Goal: Contribute content

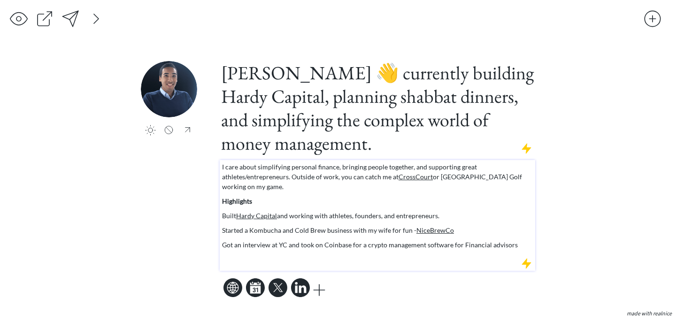
click at [356, 216] on p "Built Hardy Capital and working with athletes, founders, and entrepreneurs." at bounding box center [377, 216] width 311 height 10
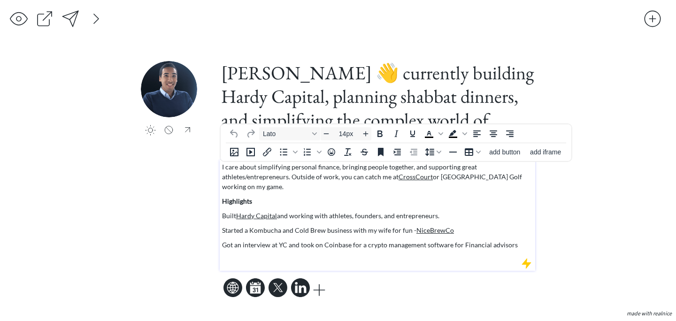
click at [383, 219] on p "Built Hardy Capital and working with athletes, founders, and entrepreneurs." at bounding box center [377, 216] width 311 height 10
click at [248, 230] on p "Started a Kombucha and Cold Brew business with my wife for fun - NiceBrewCo" at bounding box center [377, 230] width 311 height 10
drag, startPoint x: 249, startPoint y: 233, endPoint x: 224, endPoint y: 232, distance: 24.9
click at [224, 232] on p "Started a Kombucha and Cold Brew business with my wife for fun - NiceBrewCo" at bounding box center [377, 230] width 311 height 10
click at [311, 231] on p "Sold Kombucha and Cold Brew business with my wife for fun - NiceBrewCo" at bounding box center [377, 230] width 311 height 10
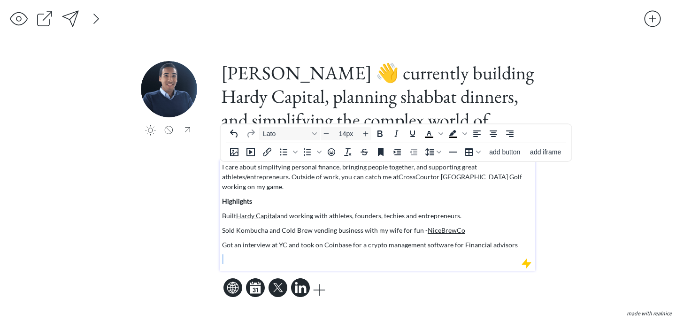
drag, startPoint x: 511, startPoint y: 245, endPoint x: 183, endPoint y: 251, distance: 328.6
click at [183, 251] on div "click to upload a picture [PERSON_NAME] 👋 currently building Hardy Capital, pla…" at bounding box center [338, 180] width 394 height 239
drag, startPoint x: 505, startPoint y: 245, endPoint x: 212, endPoint y: 246, distance: 292.9
click at [212, 246] on div "click to upload a picture [PERSON_NAME] 👋 currently building Hardy Capital, pla…" at bounding box center [338, 180] width 394 height 239
click at [290, 215] on p "Built Hardy Capital and working with athletes, founders, techies and entreprene…" at bounding box center [377, 216] width 311 height 10
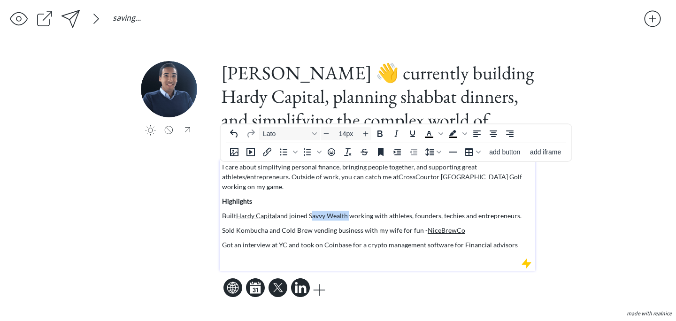
drag, startPoint x: 348, startPoint y: 216, endPoint x: 310, endPoint y: 217, distance: 38.0
click at [310, 217] on p "Built Hardy Capital and joined Savvy Wealth working with athletes, founders, te…" at bounding box center [377, 216] width 311 height 10
click at [269, 154] on icon "Insert/edit link" at bounding box center [266, 151] width 11 height 11
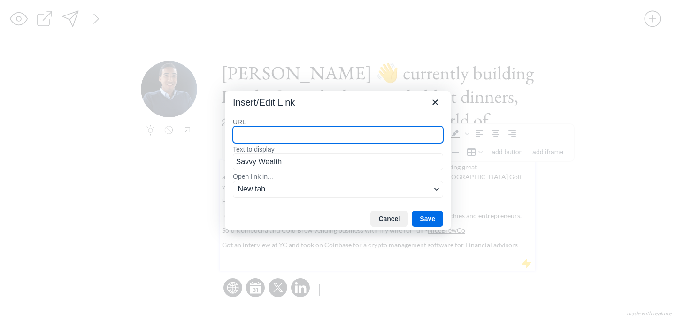
paste input "[URL][DOMAIN_NAME]"
type input "[URL][DOMAIN_NAME]"
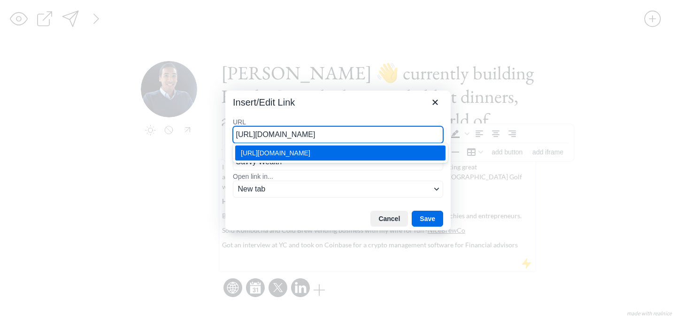
click at [358, 155] on div "[URL][DOMAIN_NAME]" at bounding box center [341, 152] width 201 height 11
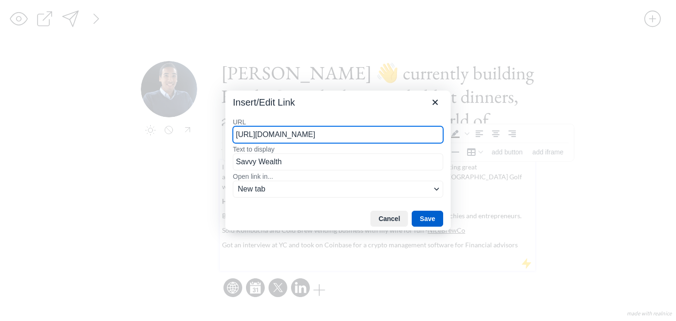
click at [434, 218] on button "Save" at bounding box center [427, 219] width 31 height 16
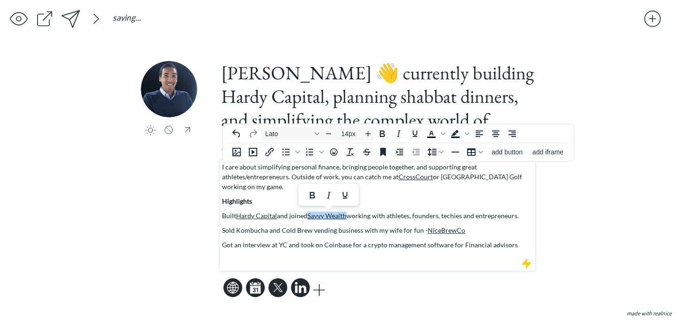
click at [517, 248] on p "Got an interview at YC and took on Coinbase for a crypto management software fo…" at bounding box center [377, 245] width 311 height 10
drag, startPoint x: 516, startPoint y: 246, endPoint x: 198, endPoint y: 249, distance: 318.3
click at [198, 249] on div "click to upload a picture [PERSON_NAME] 👋 currently building Hardy Capital, pla…" at bounding box center [338, 180] width 394 height 239
click at [238, 230] on p "Sold Kombucha and Cold Brew vending business with my wife for fun - NiceBrewCo" at bounding box center [377, 230] width 311 height 10
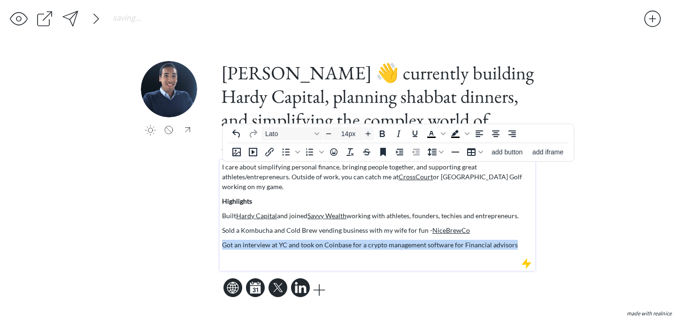
drag, startPoint x: 511, startPoint y: 246, endPoint x: 215, endPoint y: 240, distance: 296.2
click at [215, 240] on div "click to upload a picture [PERSON_NAME] 👋 currently building Hardy Capital, pla…" at bounding box center [338, 180] width 394 height 239
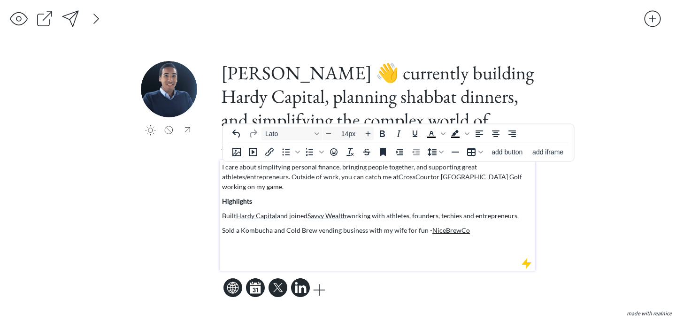
click at [192, 210] on div "click to upload a picture [PERSON_NAME] 👋 currently building Hardy Capital, pla…" at bounding box center [338, 180] width 394 height 239
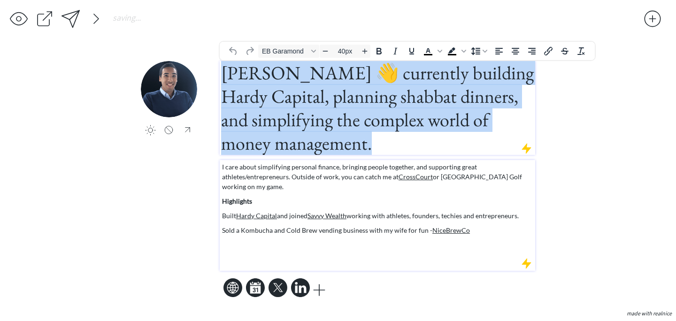
drag, startPoint x: 225, startPoint y: 71, endPoint x: 392, endPoint y: 258, distance: 250.6
click at [392, 258] on div "[PERSON_NAME] 👋 currently building Hardy Capital, planning shabbat dinners, and…" at bounding box center [377, 180] width 315 height 239
copy h1 "[PERSON_NAME] 👋 currently building Hardy Capital, planning shabbat dinners, and…"
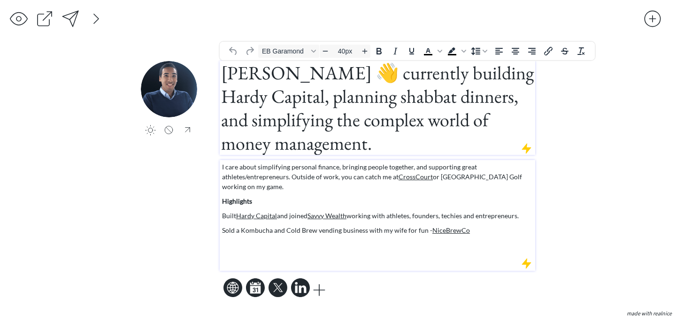
click at [246, 178] on p "I care about simplifying personal finance, bringing people together, and suppor…" at bounding box center [377, 177] width 311 height 30
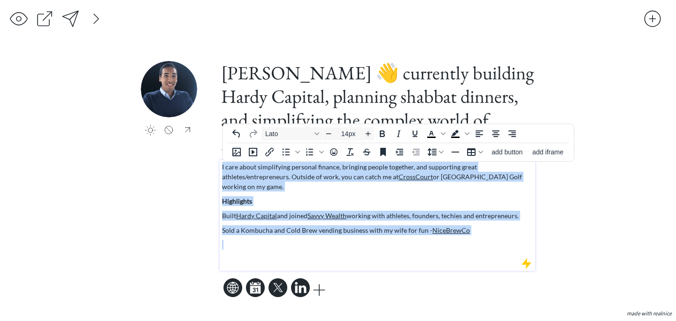
drag, startPoint x: 222, startPoint y: 167, endPoint x: 392, endPoint y: 248, distance: 188.5
click at [392, 248] on div "I care about simplifying personal finance, bringing people together, and suppor…" at bounding box center [377, 213] width 311 height 102
copy div "I care about simplifying personal finance, bringing people together, and suppor…"
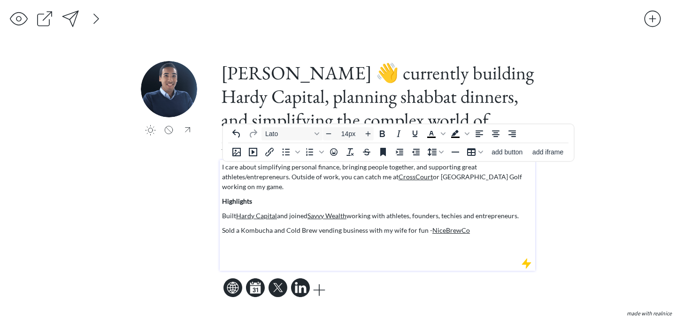
click at [272, 255] on p at bounding box center [377, 259] width 311 height 10
click at [255, 242] on p at bounding box center [377, 245] width 311 height 10
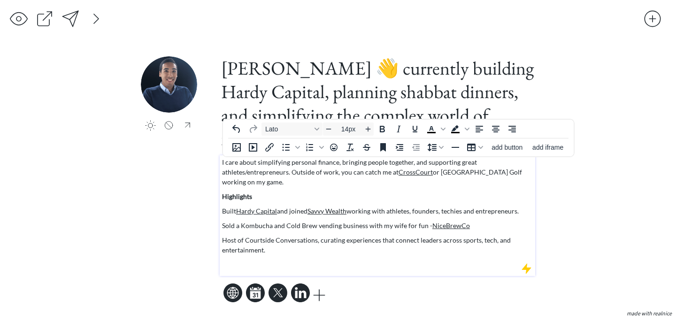
click at [259, 239] on p "Host of Courtside Conversations, curating experiences that connect leaders acro…" at bounding box center [377, 245] width 311 height 20
click at [95, 21] on div at bounding box center [96, 18] width 19 height 19
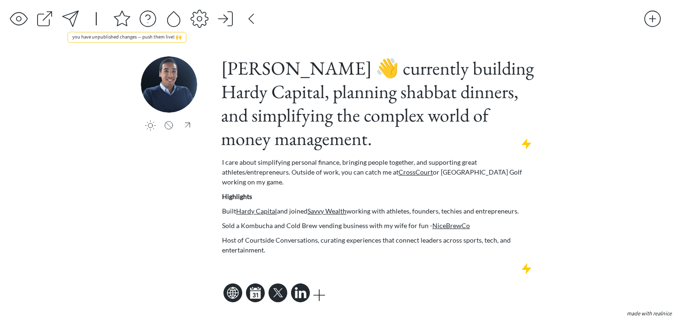
click at [75, 16] on div at bounding box center [70, 18] width 19 height 19
click at [118, 20] on div at bounding box center [122, 18] width 19 height 19
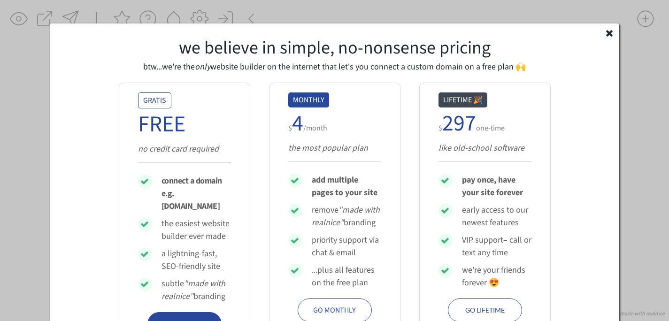
click at [612, 34] on icon at bounding box center [609, 32] width 9 height 9
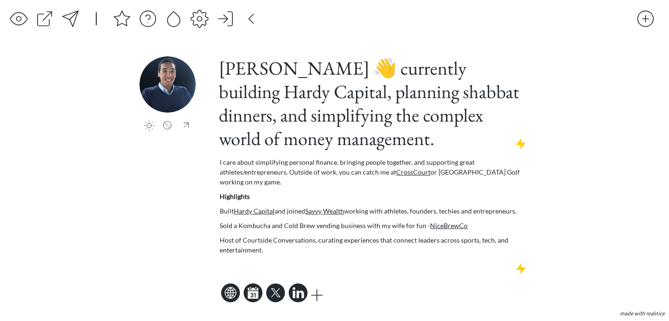
click at [665, 314] on button "made with realnice" at bounding box center [642, 313] width 52 height 9
